Goal: Check status: Check status

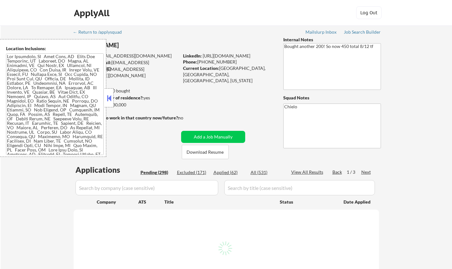
select select ""pending""
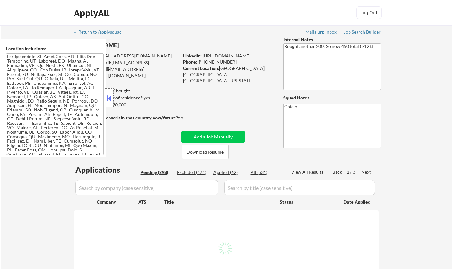
select select ""pending""
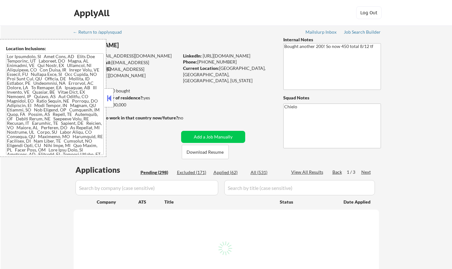
select select ""pending""
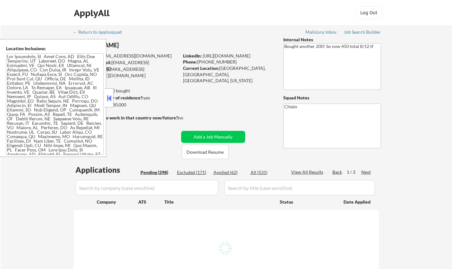
select select ""pending""
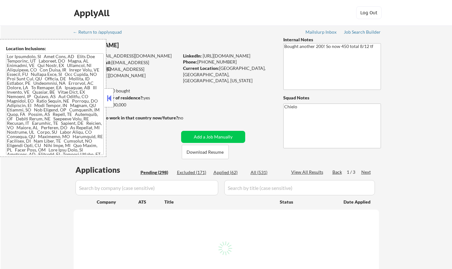
select select ""pending""
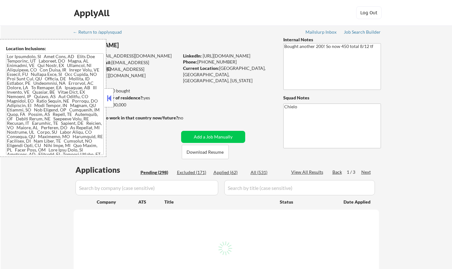
select select ""pending""
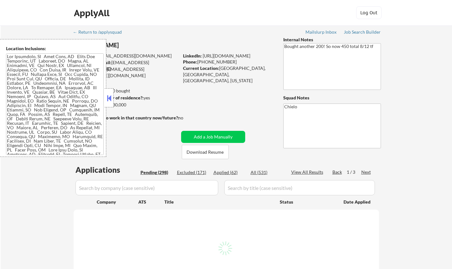
select select ""pending""
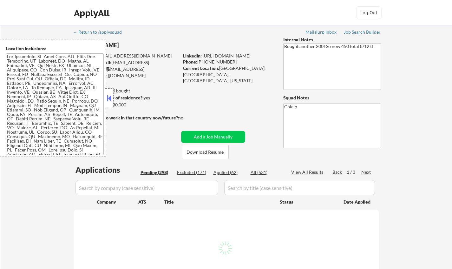
select select ""pending""
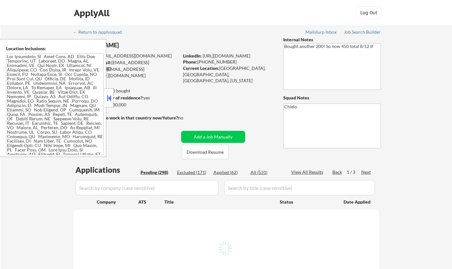
select select ""pending""
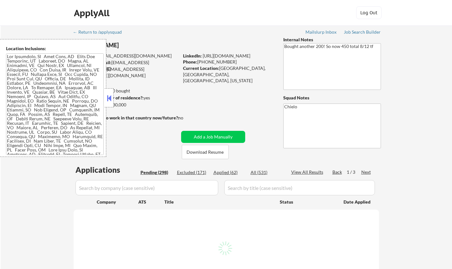
select select ""pending""
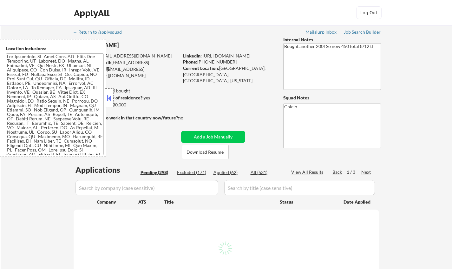
select select ""pending""
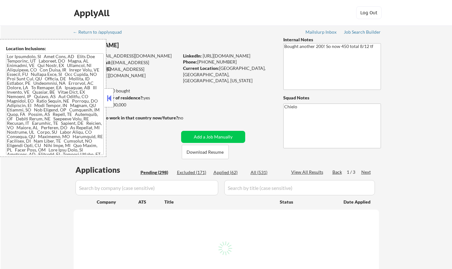
select select ""pending""
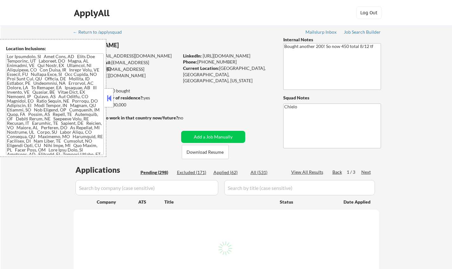
select select ""pending""
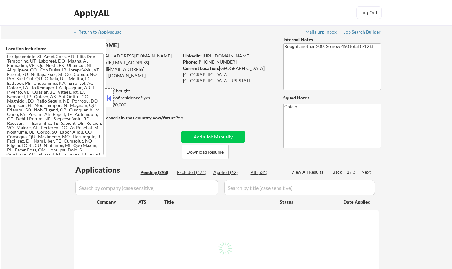
select select ""pending""
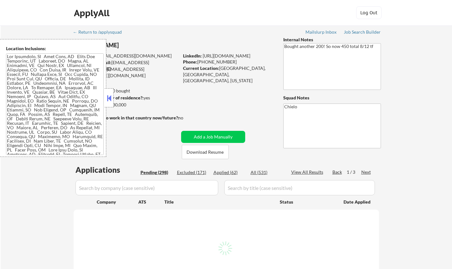
select select ""pending""
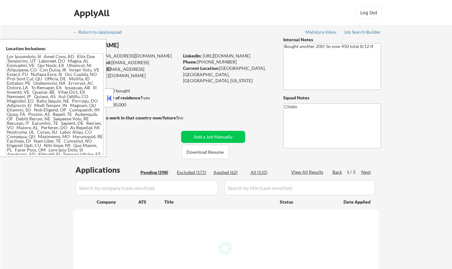
select select ""pending""
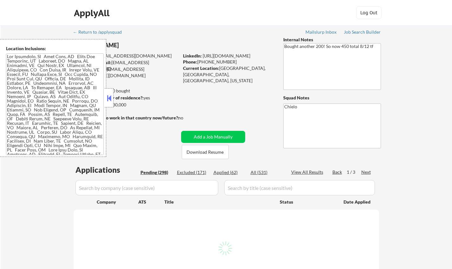
select select ""pending""
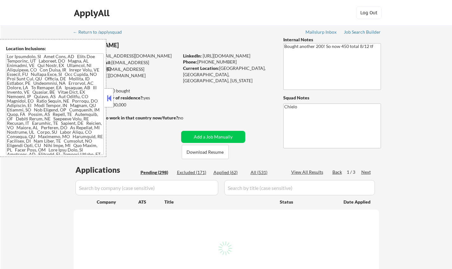
select select ""pending""
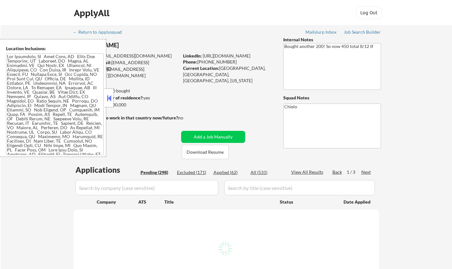
select select ""pending""
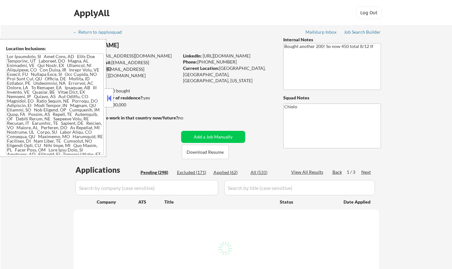
select select ""pending""
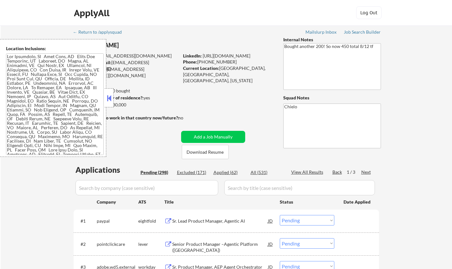
click at [111, 95] on button at bounding box center [109, 98] width 7 height 10
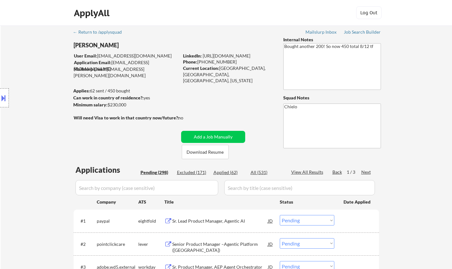
click at [227, 171] on div "Applied (62)" at bounding box center [230, 172] width 32 height 6
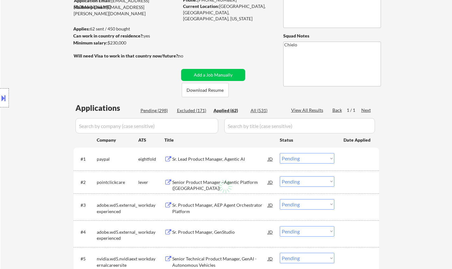
scroll to position [127, 0]
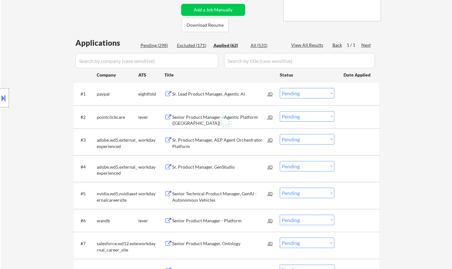
select select ""applied""
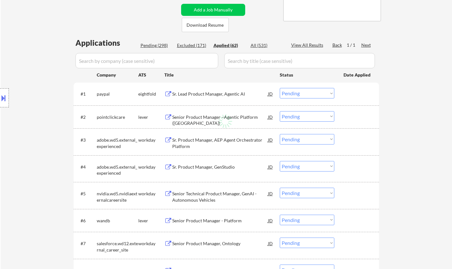
select select ""applied""
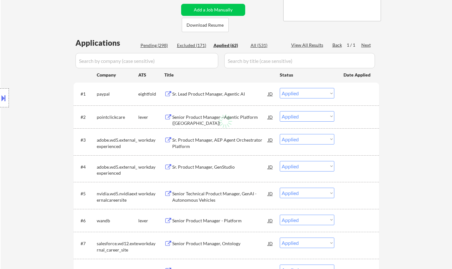
select select ""applied""
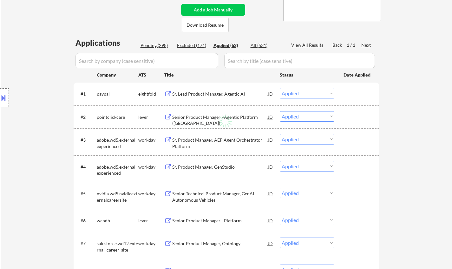
select select ""applied""
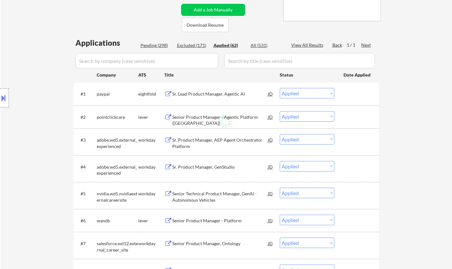
select select ""applied""
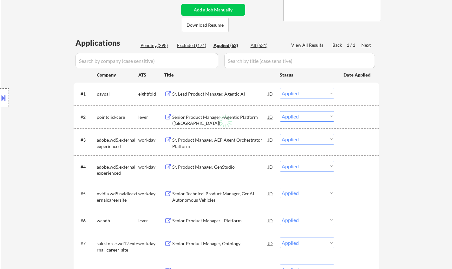
select select ""applied""
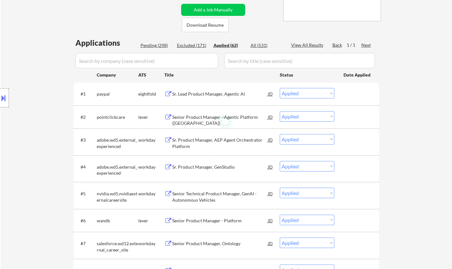
select select ""applied""
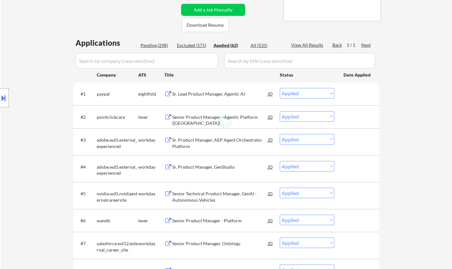
select select ""applied""
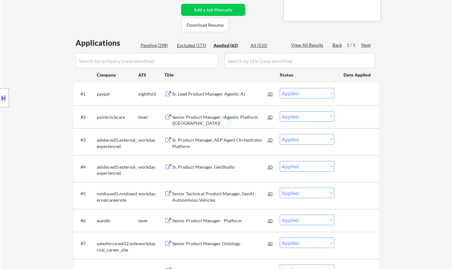
select select ""applied""
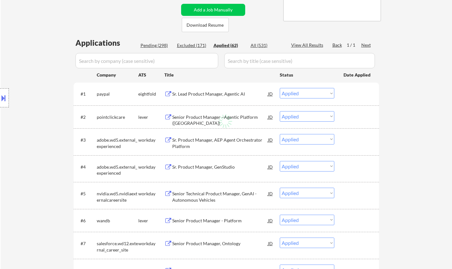
select select ""applied""
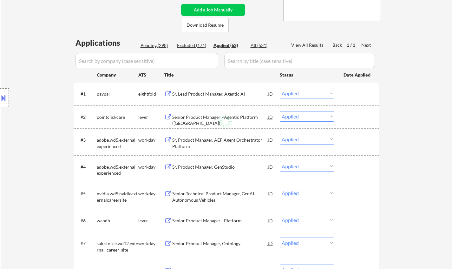
select select ""applied""
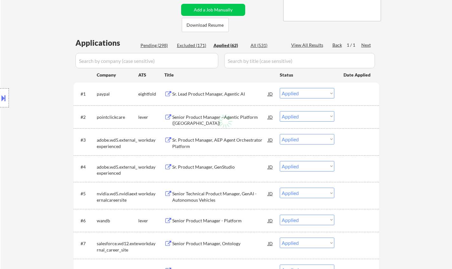
select select ""applied""
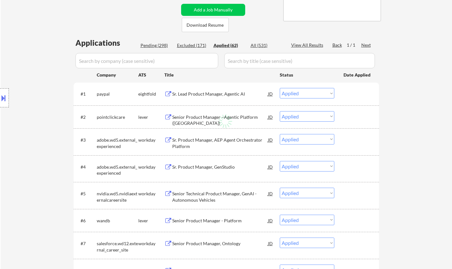
select select ""applied""
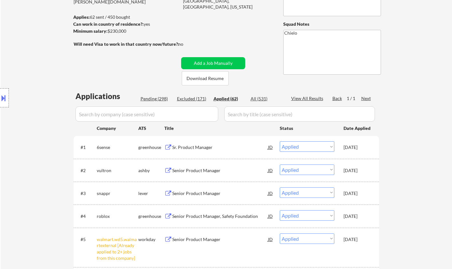
scroll to position [0, 0]
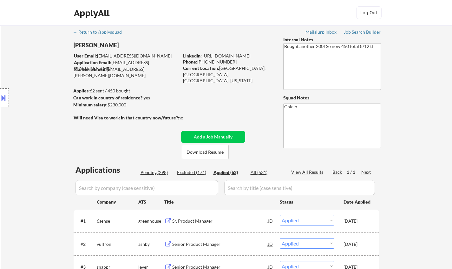
click at [156, 170] on div "Pending (298)" at bounding box center [157, 172] width 32 height 6
select select ""pending""
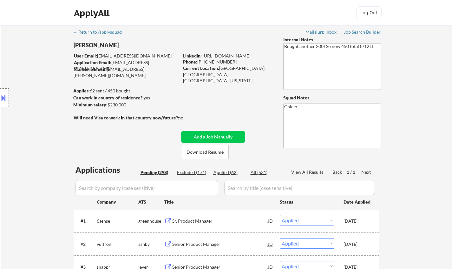
select select ""pending""
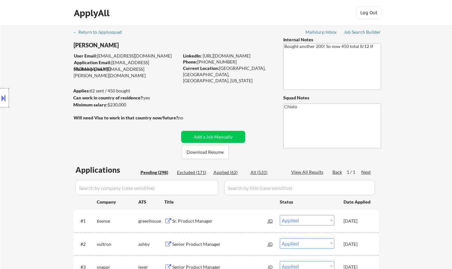
select select ""pending""
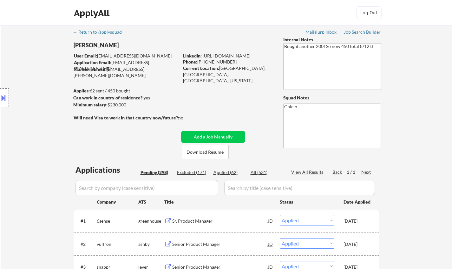
select select ""pending""
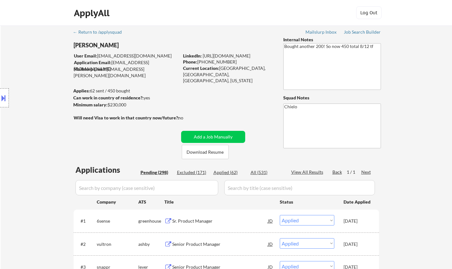
select select ""pending""
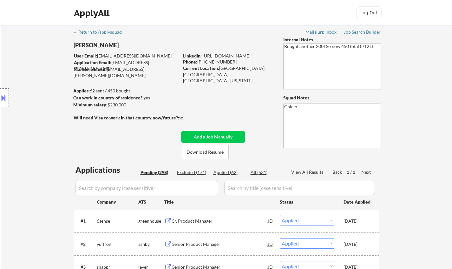
select select ""pending""
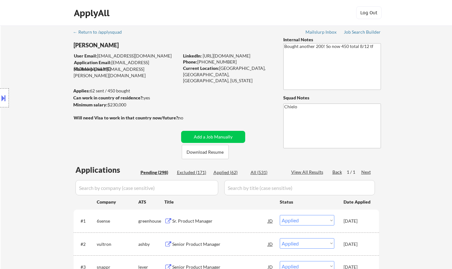
select select ""pending""
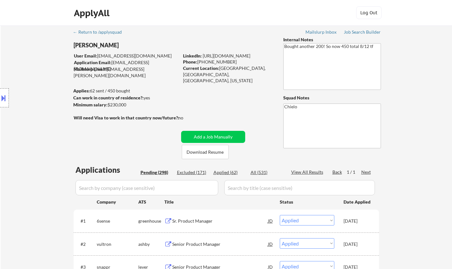
select select ""pending""
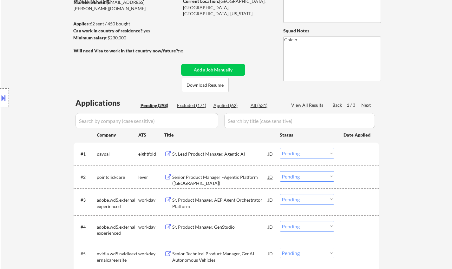
scroll to position [95, 0]
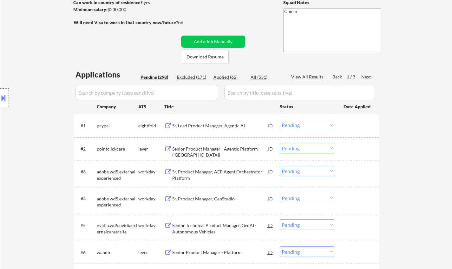
click at [367, 75] on div "Next" at bounding box center [366, 77] width 10 height 6
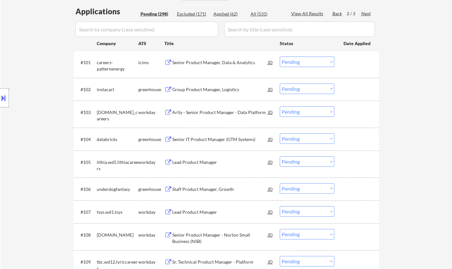
scroll to position [159, 0]
click at [202, 159] on div "Lead Product Manager" at bounding box center [220, 162] width 96 height 6
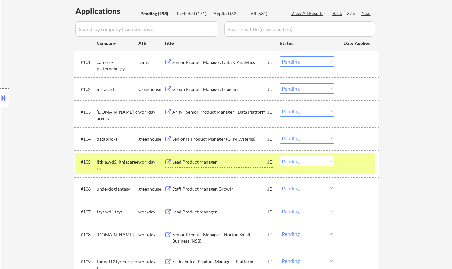
click at [295, 162] on select "Choose an option... Pending Applied Excluded (Questions) Excluded (Expired) Exc…" at bounding box center [307, 161] width 55 height 10
click at [280, 156] on select "Choose an option... Pending Applied Excluded (Questions) Excluded (Expired) Exc…" at bounding box center [307, 161] width 55 height 10
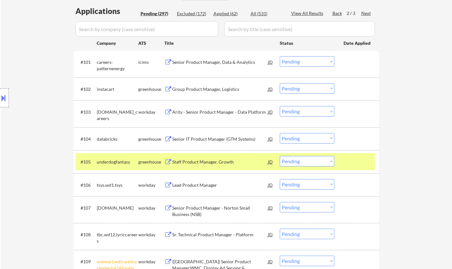
click at [212, 158] on div "Staff Product Manager, Growth" at bounding box center [220, 161] width 96 height 11
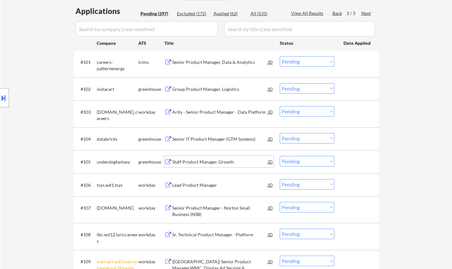
click at [303, 162] on select "Choose an option... Pending Applied Excluded (Questions) Excluded (Expired) Exc…" at bounding box center [307, 161] width 55 height 10
click at [280, 156] on select "Choose an option... Pending Applied Excluded (Questions) Excluded (Expired) Exc…" at bounding box center [307, 161] width 55 height 10
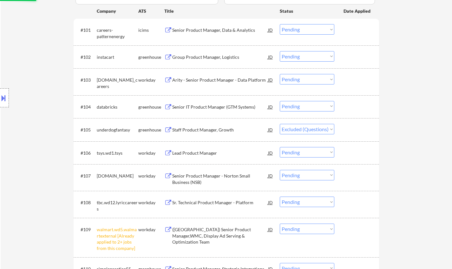
scroll to position [254, 0]
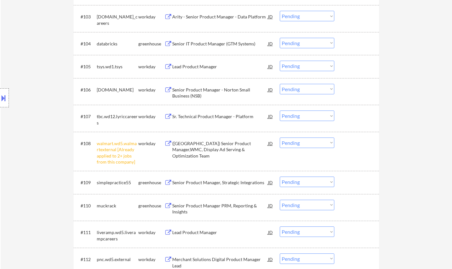
click at [313, 142] on select "Choose an option... Pending Applied Excluded (Questions) Excluded (Expired) Exc…" at bounding box center [307, 142] width 55 height 10
click at [280, 137] on select "Choose an option... Pending Applied Excluded (Questions) Excluded (Expired) Exc…" at bounding box center [307, 142] width 55 height 10
click at [194, 67] on div "Lead Product Manager" at bounding box center [220, 66] width 96 height 6
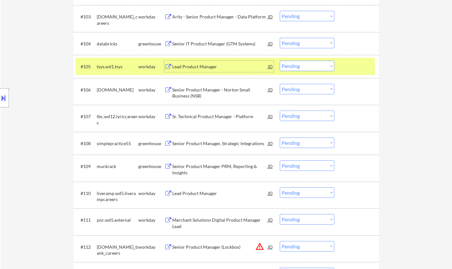
drag, startPoint x: 311, startPoint y: 64, endPoint x: 318, endPoint y: 70, distance: 9.0
click at [311, 64] on select "Choose an option... Pending Applied Excluded (Questions) Excluded (Expired) Exc…" at bounding box center [307, 66] width 55 height 10
click at [280, 61] on select "Choose an option... Pending Applied Excluded (Questions) Excluded (Expired) Exc…" at bounding box center [307, 66] width 55 height 10
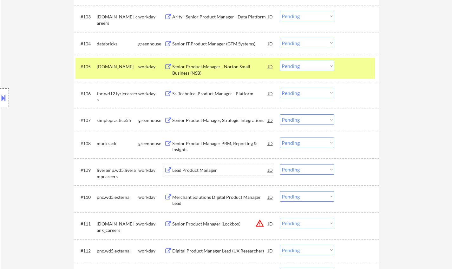
click at [193, 167] on div "Lead Product Manager" at bounding box center [220, 170] width 96 height 6
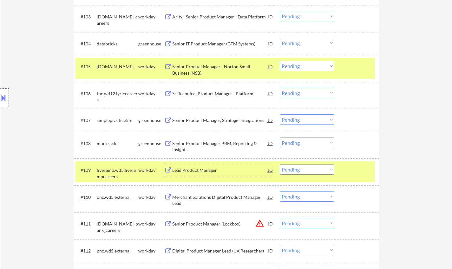
click at [315, 171] on select "Choose an option... Pending Applied Excluded (Questions) Excluded (Expired) Exc…" at bounding box center [307, 169] width 55 height 10
click at [280, 164] on select "Choose an option... Pending Applied Excluded (Questions) Excluded (Expired) Exc…" at bounding box center [307, 169] width 55 height 10
drag, startPoint x: 362, startPoint y: 70, endPoint x: 198, endPoint y: 1, distance: 177.6
click at [362, 70] on div at bounding box center [358, 66] width 28 height 11
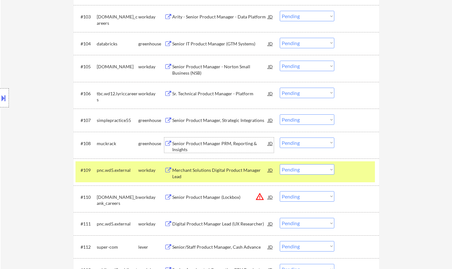
click at [207, 143] on div "Senior Product Manager PRM, Reporting & Insights" at bounding box center [220, 146] width 96 height 12
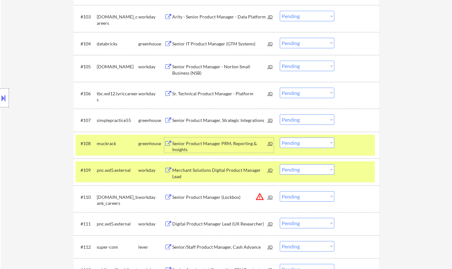
drag, startPoint x: 303, startPoint y: 143, endPoint x: 308, endPoint y: 148, distance: 7.0
click at [303, 143] on select "Choose an option... Pending Applied Excluded (Questions) Excluded (Expired) Exc…" at bounding box center [307, 142] width 55 height 10
click at [280, 137] on select "Choose an option... Pending Applied Excluded (Questions) Excluded (Expired) Exc…" at bounding box center [307, 142] width 55 height 10
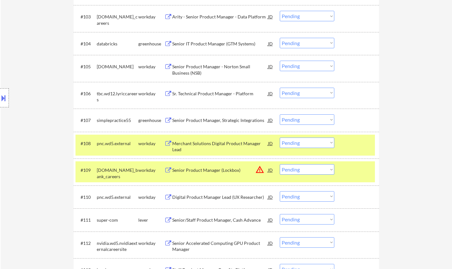
click at [249, 195] on div "Digital Product Manager Lead (UX Researcher)" at bounding box center [220, 197] width 96 height 6
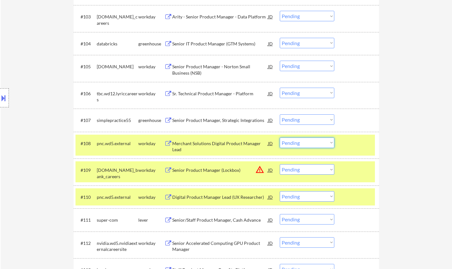
click at [303, 141] on select "Choose an option... Pending Applied Excluded (Questions) Excluded (Expired) Exc…" at bounding box center [307, 142] width 55 height 10
click at [280, 137] on select "Choose an option... Pending Applied Excluded (Questions) Excluded (Expired) Exc…" at bounding box center [307, 142] width 55 height 10
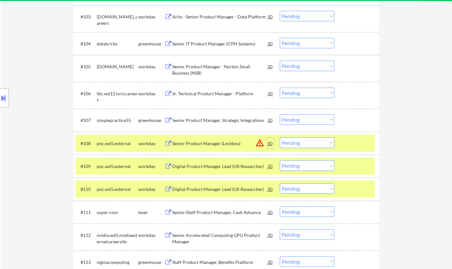
click at [273, 142] on div "JD" at bounding box center [271, 142] width 6 height 11
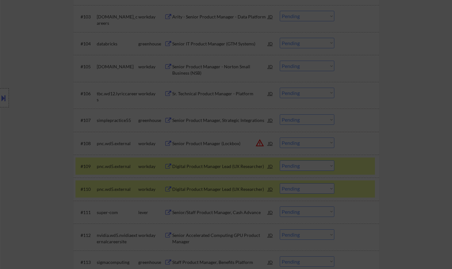
drag, startPoint x: 418, startPoint y: 143, endPoint x: 324, endPoint y: 142, distance: 94.6
click at [418, 143] on div at bounding box center [226, 134] width 452 height 269
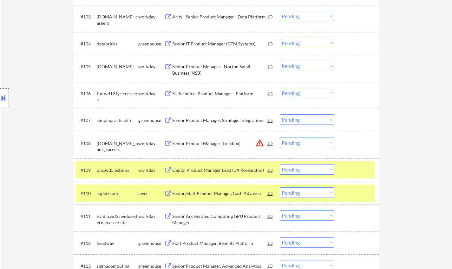
click at [269, 142] on div "JD" at bounding box center [271, 142] width 6 height 11
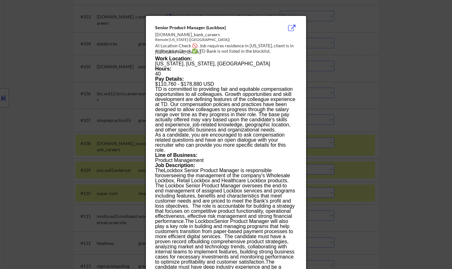
click at [419, 140] on div at bounding box center [226, 134] width 452 height 269
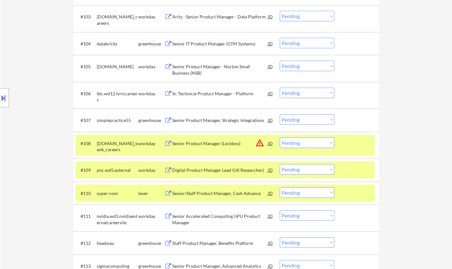
click at [322, 145] on select "Choose an option... Pending Applied Excluded (Questions) Excluded (Expired) Exc…" at bounding box center [307, 142] width 55 height 10
click at [280, 137] on select "Choose an option... Pending Applied Excluded (Questions) Excluded (Expired) Exc…" at bounding box center [307, 142] width 55 height 10
click at [200, 169] on div "Digital Product Manager Lead (UX Researcher)" at bounding box center [220, 170] width 96 height 6
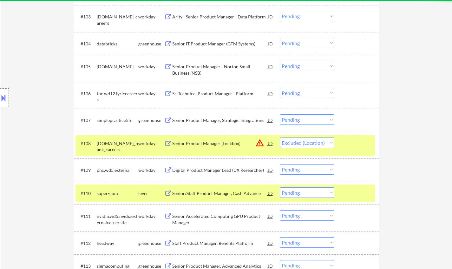
click at [316, 168] on select "Choose an option... Pending Applied Excluded (Questions) Excluded (Expired) Exc…" at bounding box center [307, 169] width 55 height 10
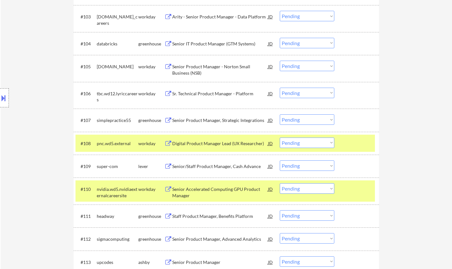
drag, startPoint x: 322, startPoint y: 140, endPoint x: 323, endPoint y: 146, distance: 5.7
click at [322, 140] on select "Choose an option... Pending Applied Excluded (Questions) Excluded (Expired) Exc…" at bounding box center [307, 142] width 55 height 10
click at [280, 137] on select "Choose an option... Pending Applied Excluded (Questions) Excluded (Expired) Exc…" at bounding box center [307, 142] width 55 height 10
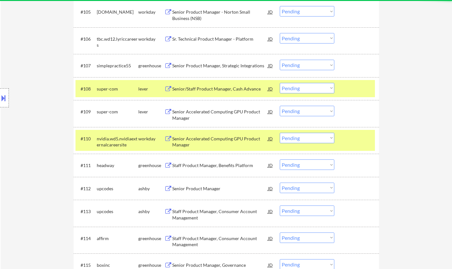
scroll to position [349, 0]
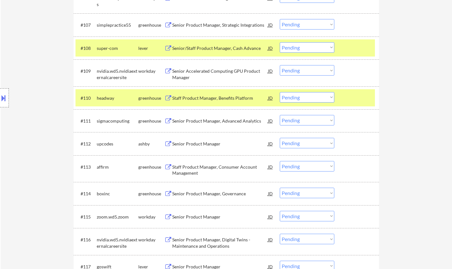
click at [218, 122] on div "Senior Product Manager, Advanced Analytics" at bounding box center [220, 121] width 96 height 6
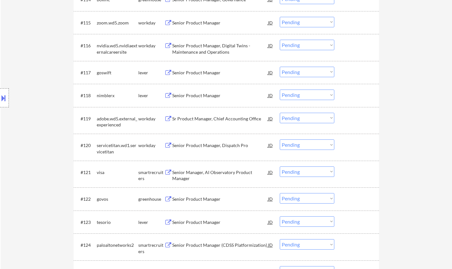
scroll to position [571, 0]
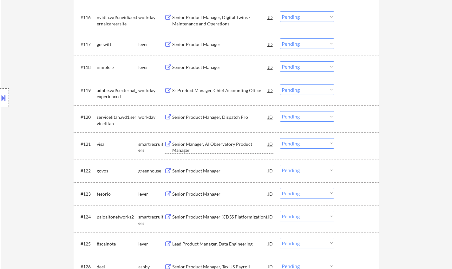
click at [199, 145] on div "Senior Manager, AI Observatory Product Manager" at bounding box center [220, 147] width 96 height 12
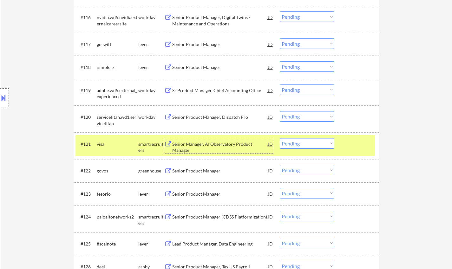
drag, startPoint x: 305, startPoint y: 143, endPoint x: 305, endPoint y: 148, distance: 4.8
click at [305, 143] on select "Choose an option... Pending Applied Excluded (Questions) Excluded (Expired) Exc…" at bounding box center [307, 143] width 55 height 10
click at [280, 138] on select "Choose an option... Pending Applied Excluded (Questions) Excluded (Expired) Exc…" at bounding box center [307, 143] width 55 height 10
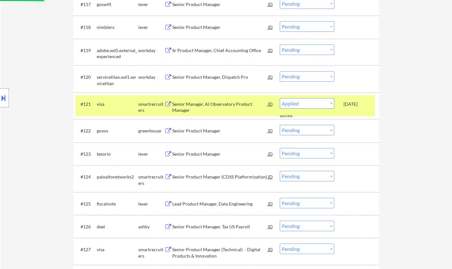
scroll to position [666, 0]
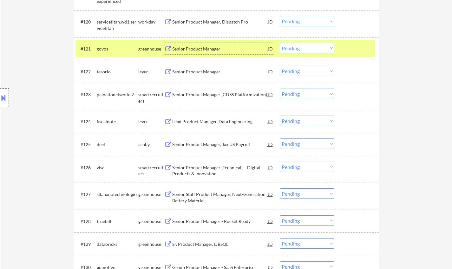
click at [195, 50] on div "Senior Product Manager" at bounding box center [220, 49] width 96 height 6
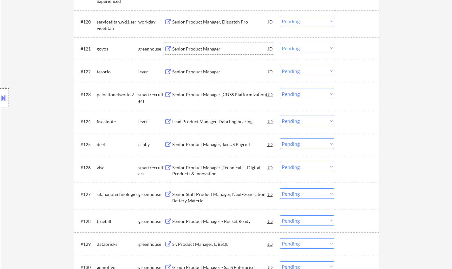
click at [309, 47] on select "Choose an option... Pending Applied Excluded (Questions) Excluded (Expired) Exc…" at bounding box center [307, 48] width 55 height 10
click at [280, 43] on select "Choose an option... Pending Applied Excluded (Questions) Excluded (Expired) Exc…" at bounding box center [307, 48] width 55 height 10
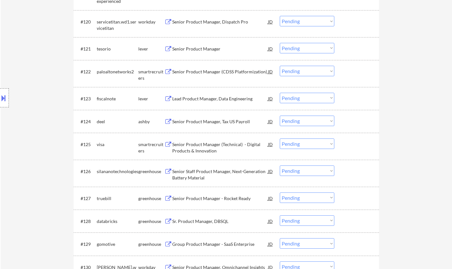
click at [197, 50] on div "Senior Product Manager" at bounding box center [220, 49] width 96 height 6
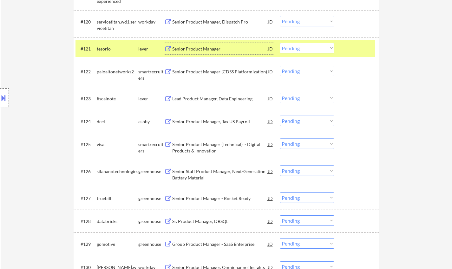
click at [306, 49] on select "Choose an option... Pending Applied Excluded (Questions) Excluded (Expired) Exc…" at bounding box center [307, 48] width 55 height 10
click at [280, 43] on select "Choose an option... Pending Applied Excluded (Questions) Excluded (Expired) Exc…" at bounding box center [307, 48] width 55 height 10
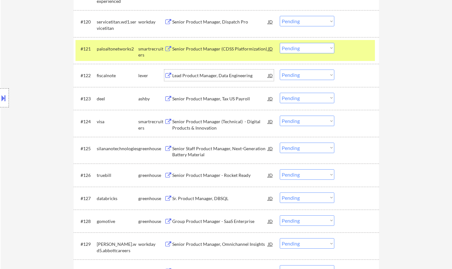
click at [220, 74] on div "Lead Product Manager, Data Engineering" at bounding box center [220, 75] width 96 height 6
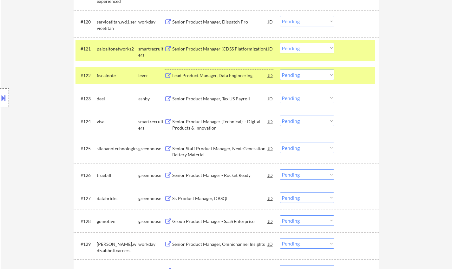
click at [322, 74] on select "Choose an option... Pending Applied Excluded (Questions) Excluded (Expired) Exc…" at bounding box center [307, 75] width 55 height 10
click at [280, 70] on select "Choose an option... Pending Applied Excluded (Questions) Excluded (Expired) Exc…" at bounding box center [307, 75] width 55 height 10
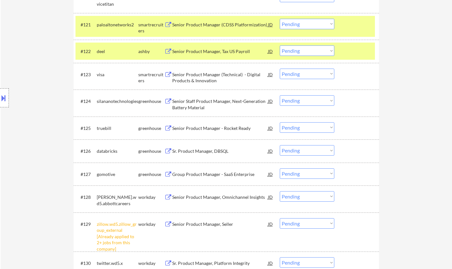
scroll to position [698, 0]
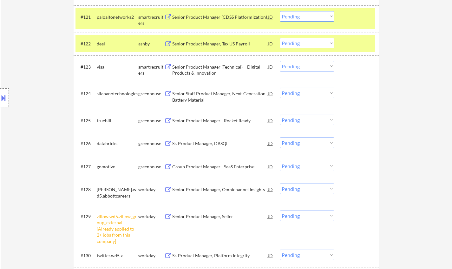
click at [202, 123] on div "Senior Product Manager - Rocket Ready" at bounding box center [220, 120] width 96 height 6
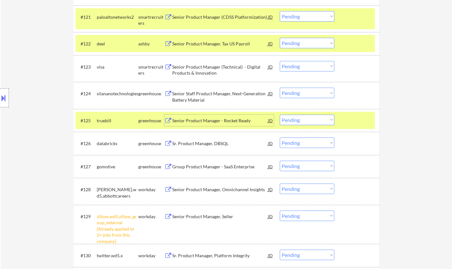
drag, startPoint x: 348, startPoint y: 41, endPoint x: 344, endPoint y: 17, distance: 25.0
click at [348, 39] on div at bounding box center [358, 43] width 28 height 11
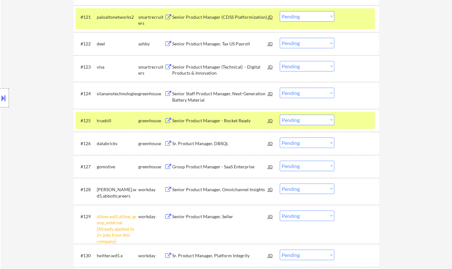
click at [344, 14] on div at bounding box center [358, 16] width 28 height 11
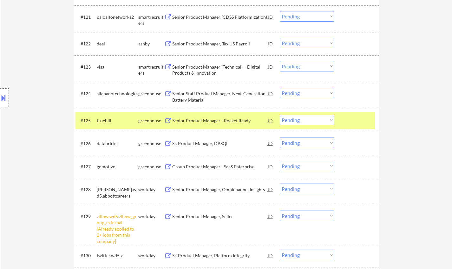
scroll to position [825, 0]
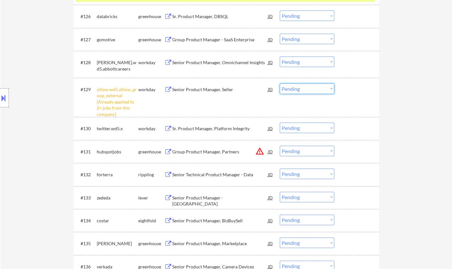
drag, startPoint x: 326, startPoint y: 88, endPoint x: 341, endPoint y: 114, distance: 30.5
click at [326, 88] on select "Choose an option... Pending Applied Excluded (Questions) Excluded (Expired) Exc…" at bounding box center [307, 88] width 55 height 10
click at [280, 83] on select "Choose an option... Pending Applied Excluded (Questions) Excluded (Expired) Exc…" at bounding box center [307, 88] width 55 height 10
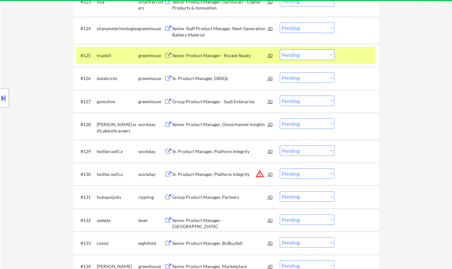
scroll to position [762, 0]
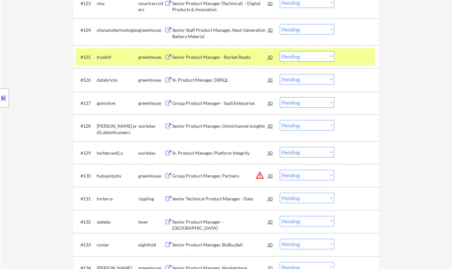
drag, startPoint x: 321, startPoint y: 54, endPoint x: 323, endPoint y: 61, distance: 7.7
click at [321, 54] on select "Choose an option... Pending Applied Excluded (Questions) Excluded (Expired) Exc…" at bounding box center [307, 56] width 55 height 10
click at [280, 51] on select "Choose an option... Pending Applied Excluded (Questions) Excluded (Expired) Exc…" at bounding box center [307, 56] width 55 height 10
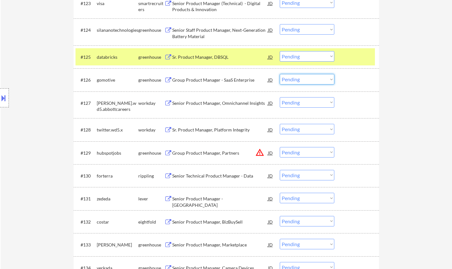
click at [315, 83] on select "Choose an option... Pending Applied Excluded (Questions) Excluded (Expired) Exc…" at bounding box center [307, 79] width 55 height 10
click at [280, 74] on select "Choose an option... Pending Applied Excluded (Questions) Excluded (Expired) Exc…" at bounding box center [307, 79] width 55 height 10
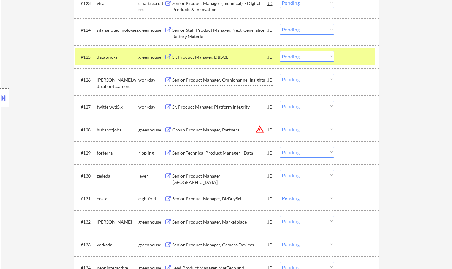
click at [207, 80] on div "Senior Product Manager, Omnichannel Insights" at bounding box center [220, 80] width 96 height 6
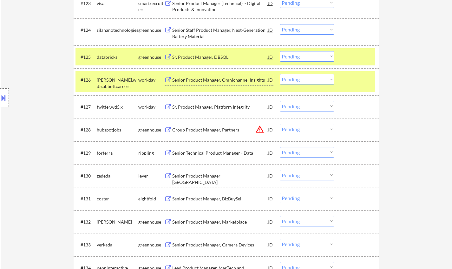
drag, startPoint x: 300, startPoint y: 80, endPoint x: 302, endPoint y: 84, distance: 4.6
click at [300, 80] on select "Choose an option... Pending Applied Excluded (Questions) Excluded (Expired) Exc…" at bounding box center [307, 79] width 55 height 10
click at [280, 74] on select "Choose an option... Pending Applied Excluded (Questions) Excluded (Expired) Exc…" at bounding box center [307, 79] width 55 height 10
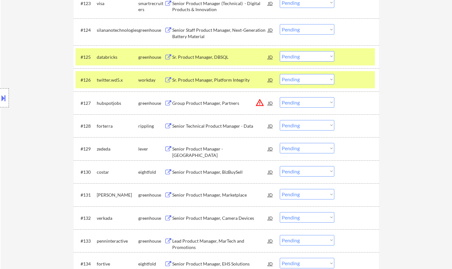
click at [270, 103] on div "JD" at bounding box center [271, 102] width 6 height 11
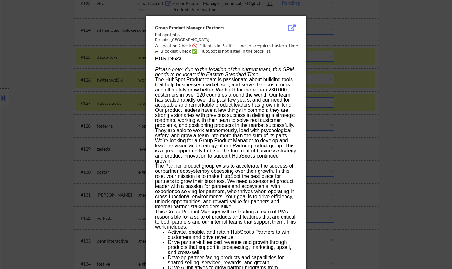
click at [394, 115] on div at bounding box center [226, 134] width 452 height 269
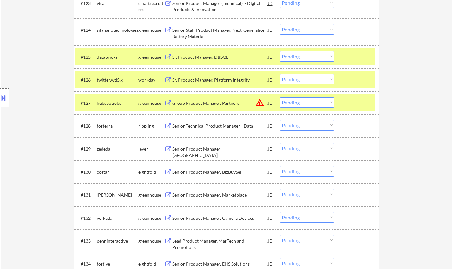
click at [313, 97] on select "Choose an option... Pending Applied Excluded (Questions) Excluded (Expired) Exc…" at bounding box center [307, 102] width 55 height 10
click at [280, 97] on select "Choose an option... Pending Applied Excluded (Questions) Excluded (Expired) Exc…" at bounding box center [307, 102] width 55 height 10
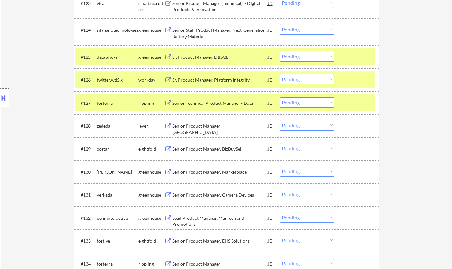
click at [206, 100] on div "Senior Technical Product Manager - Data" at bounding box center [220, 103] width 96 height 6
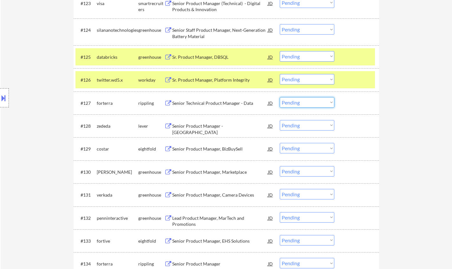
click at [306, 103] on select "Choose an option... Pending Applied Excluded (Questions) Excluded (Expired) Exc…" at bounding box center [307, 102] width 55 height 10
click at [280, 97] on select "Choose an option... Pending Applied Excluded (Questions) Excluded (Expired) Exc…" at bounding box center [307, 102] width 55 height 10
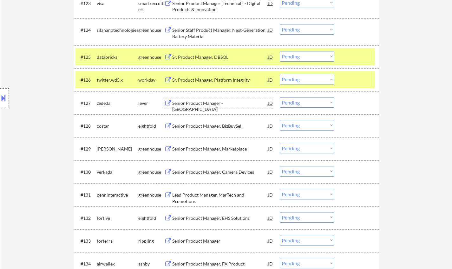
click at [203, 105] on div "Senior Product Manager - [GEOGRAPHIC_DATA]" at bounding box center [220, 106] width 96 height 12
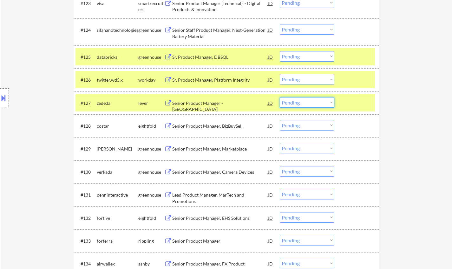
click at [321, 101] on select "Choose an option... Pending Applied Excluded (Questions) Excluded (Expired) Exc…" at bounding box center [307, 102] width 55 height 10
click at [280, 97] on select "Choose an option... Pending Applied Excluded (Questions) Excluded (Expired) Exc…" at bounding box center [307, 102] width 55 height 10
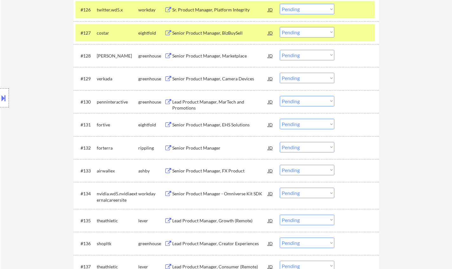
scroll to position [825, 0]
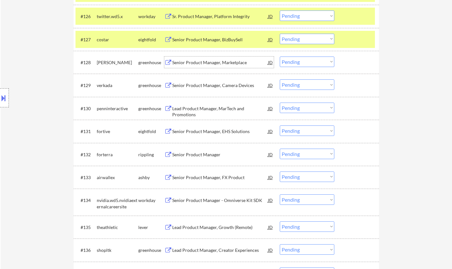
click at [206, 63] on div "Senior Product Manager, Marketplace" at bounding box center [220, 62] width 96 height 6
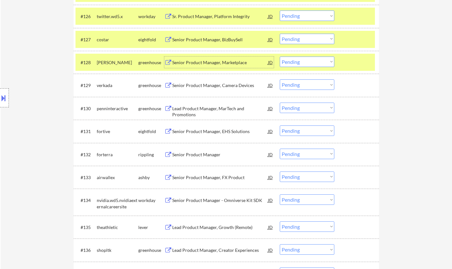
click at [309, 62] on select "Choose an option... Pending Applied Excluded (Questions) Excluded (Expired) Exc…" at bounding box center [307, 61] width 55 height 10
click at [280, 56] on select "Choose an option... Pending Applied Excluded (Questions) Excluded (Expired) Exc…" at bounding box center [307, 61] width 55 height 10
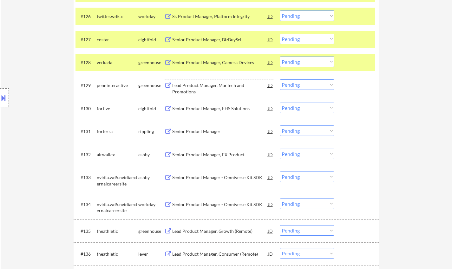
click at [208, 86] on div "Lead Product Manager, MarTech and Promotions" at bounding box center [220, 88] width 96 height 12
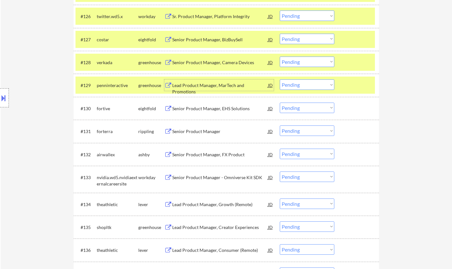
click at [316, 86] on select "Choose an option... Pending Applied Excluded (Questions) Excluded (Expired) Exc…" at bounding box center [307, 84] width 55 height 10
click at [280, 79] on select "Choose an option... Pending Applied Excluded (Questions) Excluded (Expired) Exc…" at bounding box center [307, 84] width 55 height 10
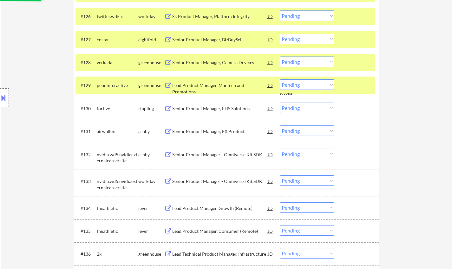
scroll to position [889, 0]
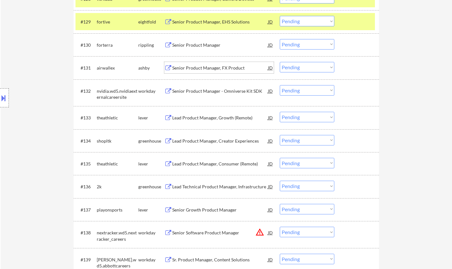
click at [204, 62] on div "Senior Product Manager, FX Product" at bounding box center [220, 67] width 96 height 11
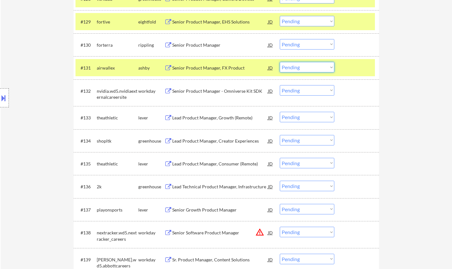
click at [310, 70] on select "Choose an option... Pending Applied Excluded (Questions) Excluded (Expired) Exc…" at bounding box center [307, 67] width 55 height 10
click at [280, 62] on select "Choose an option... Pending Applied Excluded (Questions) Excluded (Expired) Exc…" at bounding box center [307, 67] width 55 height 10
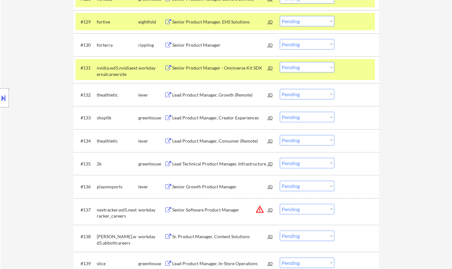
click at [186, 97] on div "Lead Product Manager, Growth (Remote)" at bounding box center [220, 95] width 96 height 6
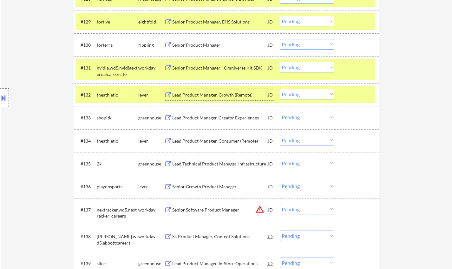
click at [315, 92] on select "Choose an option... Pending Applied Excluded (Questions) Excluded (Expired) Exc…" at bounding box center [307, 94] width 55 height 10
click at [280, 89] on select "Choose an option... Pending Applied Excluded (Questions) Excluded (Expired) Exc…" at bounding box center [307, 94] width 55 height 10
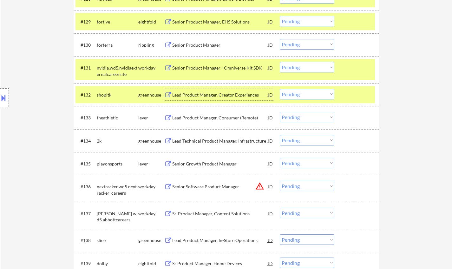
click at [204, 89] on div "Lead Product Manager, Creator Experiences" at bounding box center [220, 94] width 96 height 11
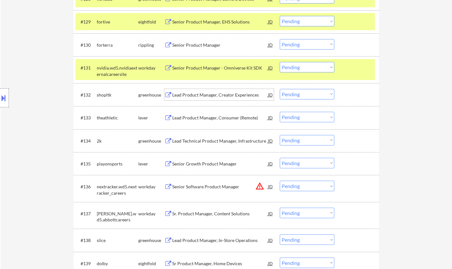
click at [304, 95] on select "Choose an option... Pending Applied Excluded (Questions) Excluded (Expired) Exc…" at bounding box center [307, 94] width 55 height 10
click at [280, 89] on select "Choose an option... Pending Applied Excluded (Questions) Excluded (Expired) Exc…" at bounding box center [307, 94] width 55 height 10
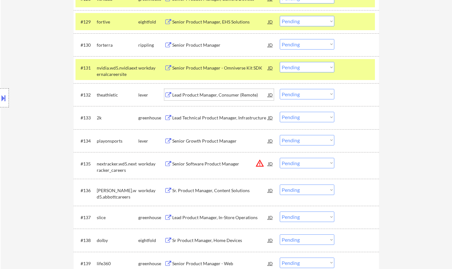
click at [220, 96] on div "Lead Product Manager, Consumer (Remote)" at bounding box center [220, 95] width 96 height 6
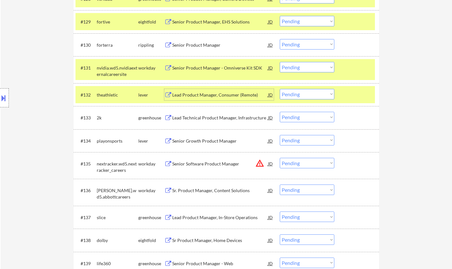
drag, startPoint x: 302, startPoint y: 96, endPoint x: 306, endPoint y: 98, distance: 4.7
click at [302, 96] on select "Choose an option... Pending Applied Excluded (Questions) Excluded (Expired) Exc…" at bounding box center [307, 94] width 55 height 10
click at [280, 89] on select "Choose an option... Pending Applied Excluded (Questions) Excluded (Expired) Exc…" at bounding box center [307, 94] width 55 height 10
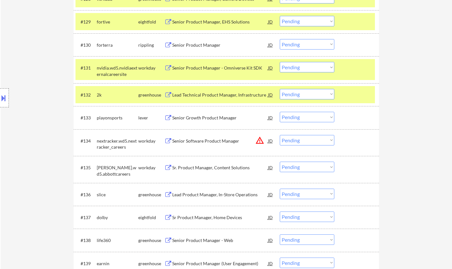
click at [203, 121] on div "Senior Growth Product Manager" at bounding box center [220, 117] width 96 height 11
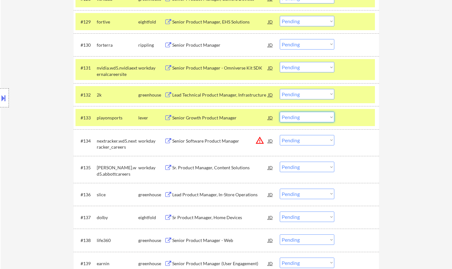
click at [296, 115] on select "Choose an option... Pending Applied Excluded (Questions) Excluded (Expired) Exc…" at bounding box center [307, 117] width 55 height 10
click at [280, 112] on select "Choose an option... Pending Applied Excluded (Questions) Excluded (Expired) Exc…" at bounding box center [307, 117] width 55 height 10
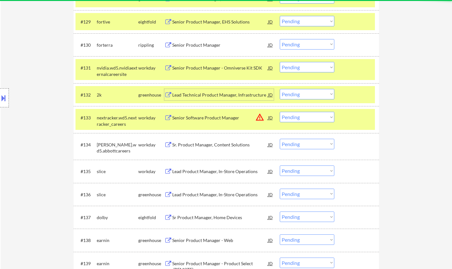
click at [211, 93] on div "Lead Technical Product Manager, Infrastructure" at bounding box center [220, 95] width 96 height 6
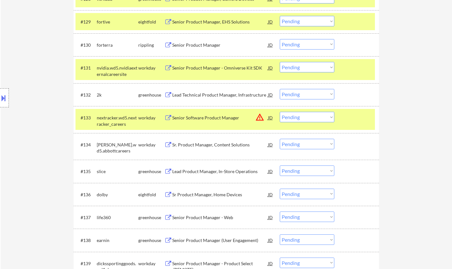
click at [9, 95] on div "Location Inclusions:" at bounding box center [57, 98] width 114 height 118
click at [0, 95] on button at bounding box center [3, 98] width 7 height 10
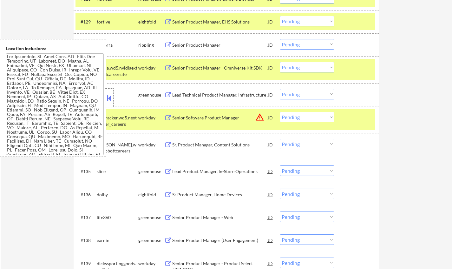
click at [108, 98] on button at bounding box center [109, 98] width 7 height 10
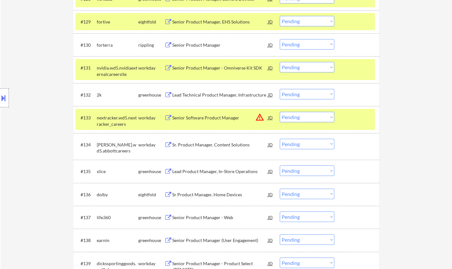
click at [303, 94] on select "Choose an option... Pending Applied Excluded (Questions) Excluded (Expired) Exc…" at bounding box center [307, 94] width 55 height 10
click at [280, 89] on select "Choose an option... Pending Applied Excluded (Questions) Excluded (Expired) Exc…" at bounding box center [307, 94] width 55 height 10
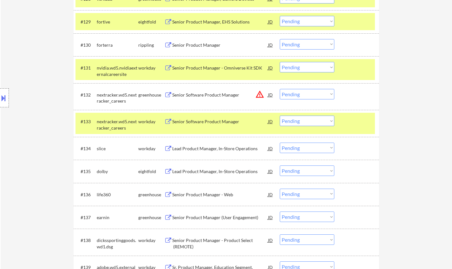
click at [273, 92] on div "JD" at bounding box center [271, 94] width 6 height 11
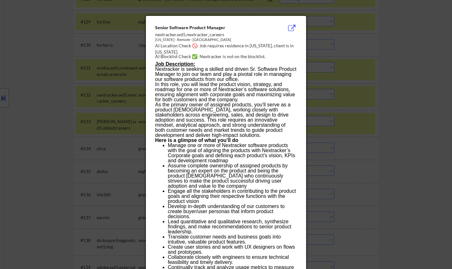
click at [377, 142] on div at bounding box center [226, 134] width 452 height 269
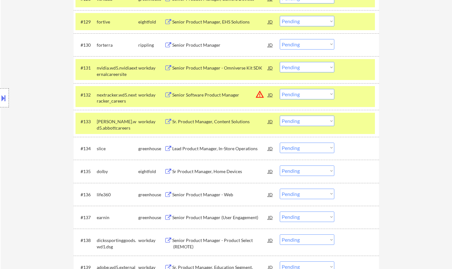
click at [311, 94] on select "Choose an option... Pending Applied Excluded (Questions) Excluded (Expired) Exc…" at bounding box center [307, 94] width 55 height 10
click at [280, 89] on select "Choose an option... Pending Applied Excluded (Questions) Excluded (Expired) Exc…" at bounding box center [307, 94] width 55 height 10
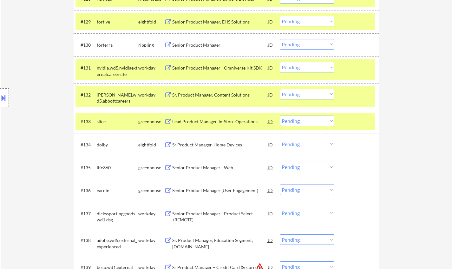
click at [222, 144] on div "Sr Product Manager, Home Devices" at bounding box center [220, 145] width 96 height 6
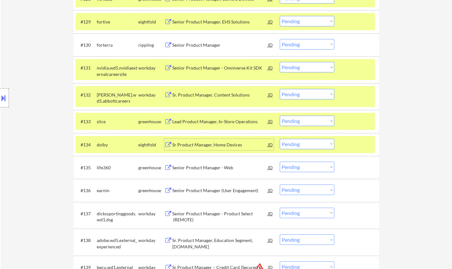
click at [302, 145] on select "Choose an option... Pending Applied Excluded (Questions) Excluded (Expired) Exc…" at bounding box center [307, 144] width 55 height 10
click at [280, 139] on select "Choose an option... Pending Applied Excluded (Questions) Excluded (Expired) Exc…" at bounding box center [307, 144] width 55 height 10
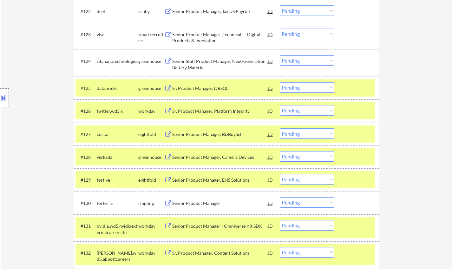
scroll to position [730, 0]
